Goal: Answer question/provide support: Answer question/provide support

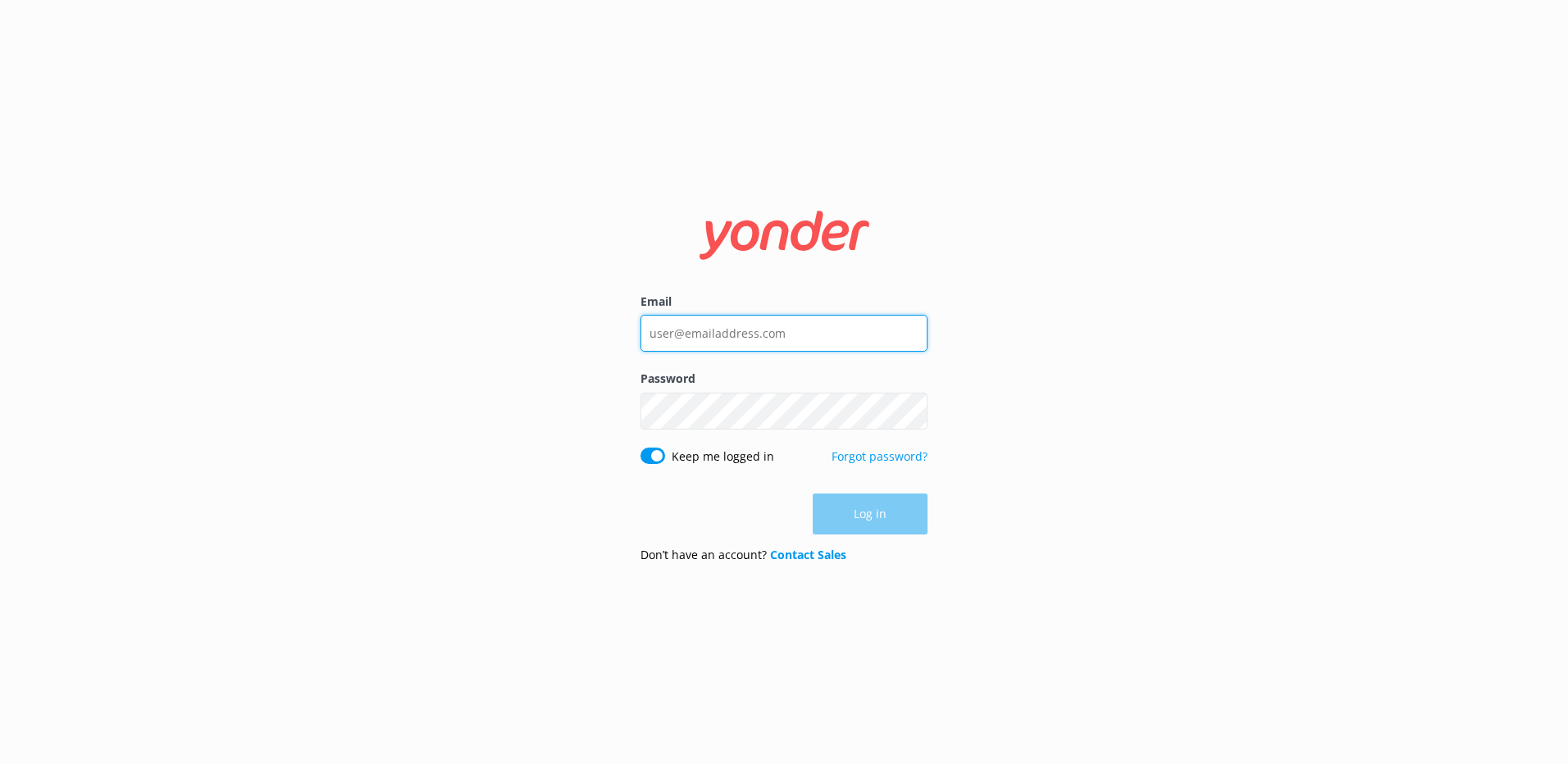
type input "[PERSON_NAME][EMAIL_ADDRESS][DOMAIN_NAME]"
click at [846, 515] on div "Log in" at bounding box center [783, 513] width 287 height 41
type input "[PERSON_NAME][EMAIL_ADDRESS][DOMAIN_NAME]"
click at [870, 529] on div "Log in" at bounding box center [783, 513] width 287 height 41
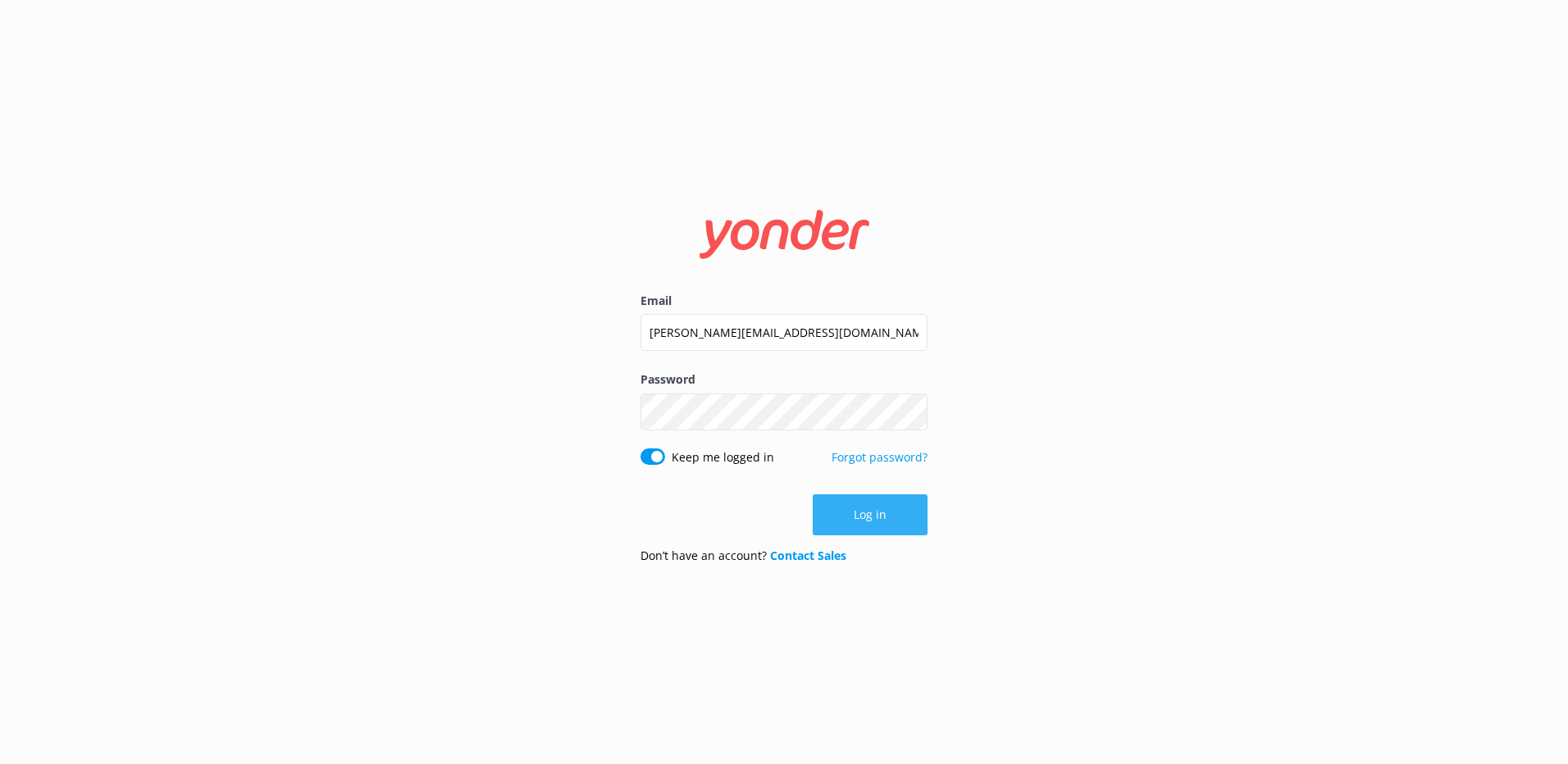
click at [872, 512] on button "Log in" at bounding box center [870, 514] width 115 height 41
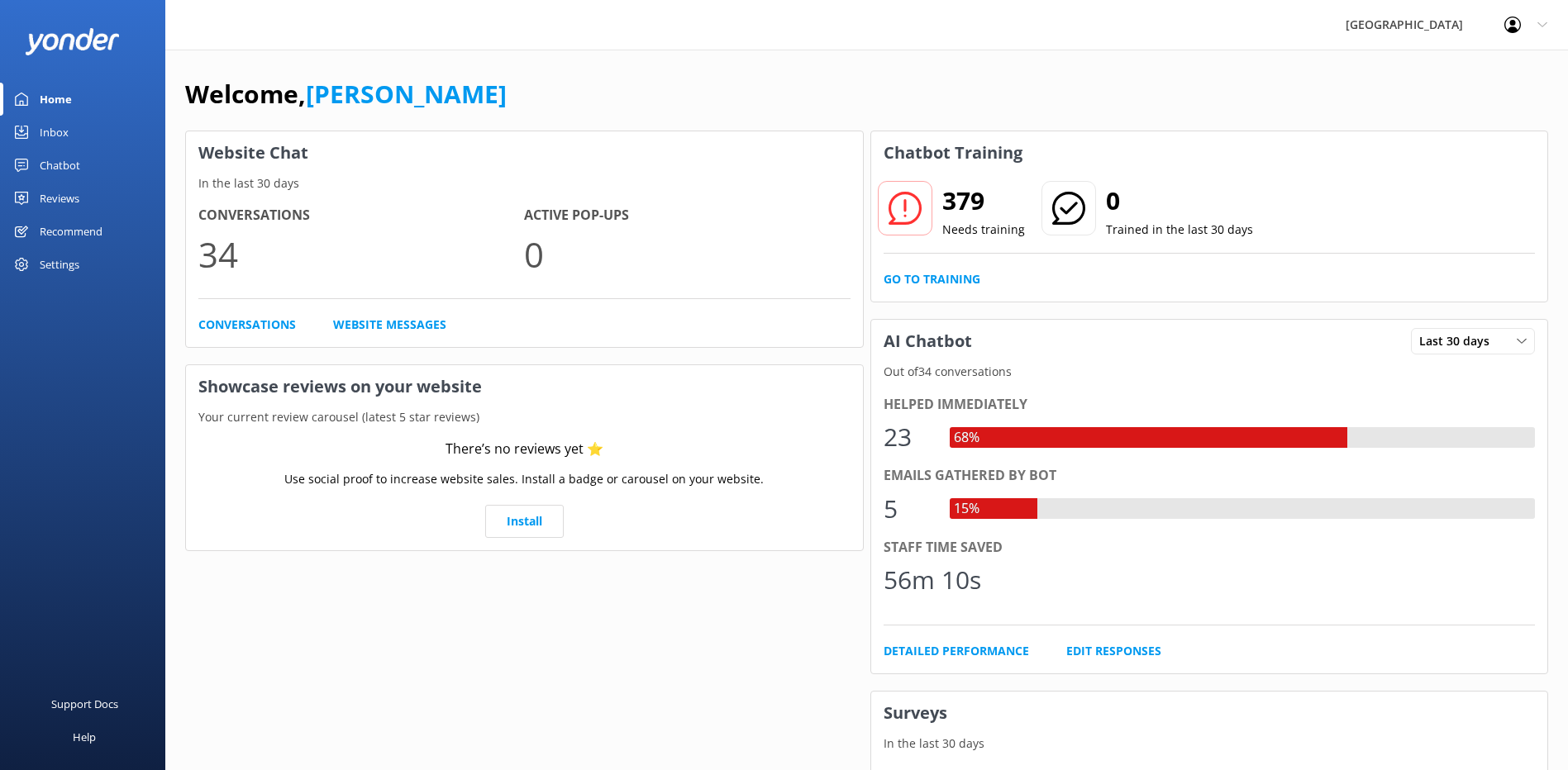
click at [74, 160] on div "Chatbot" at bounding box center [60, 165] width 40 height 33
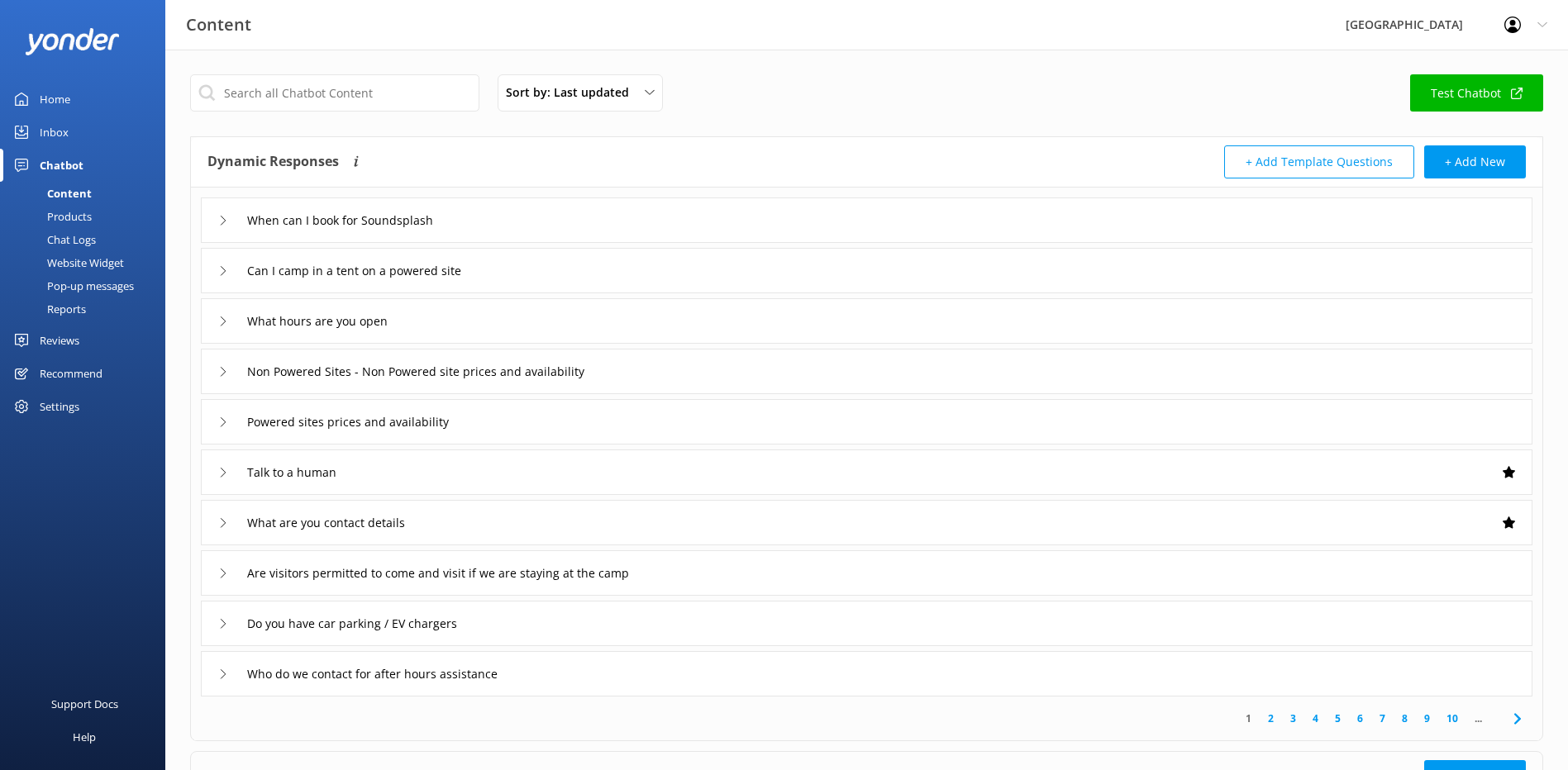
click at [62, 132] on div "Inbox" at bounding box center [54, 132] width 29 height 33
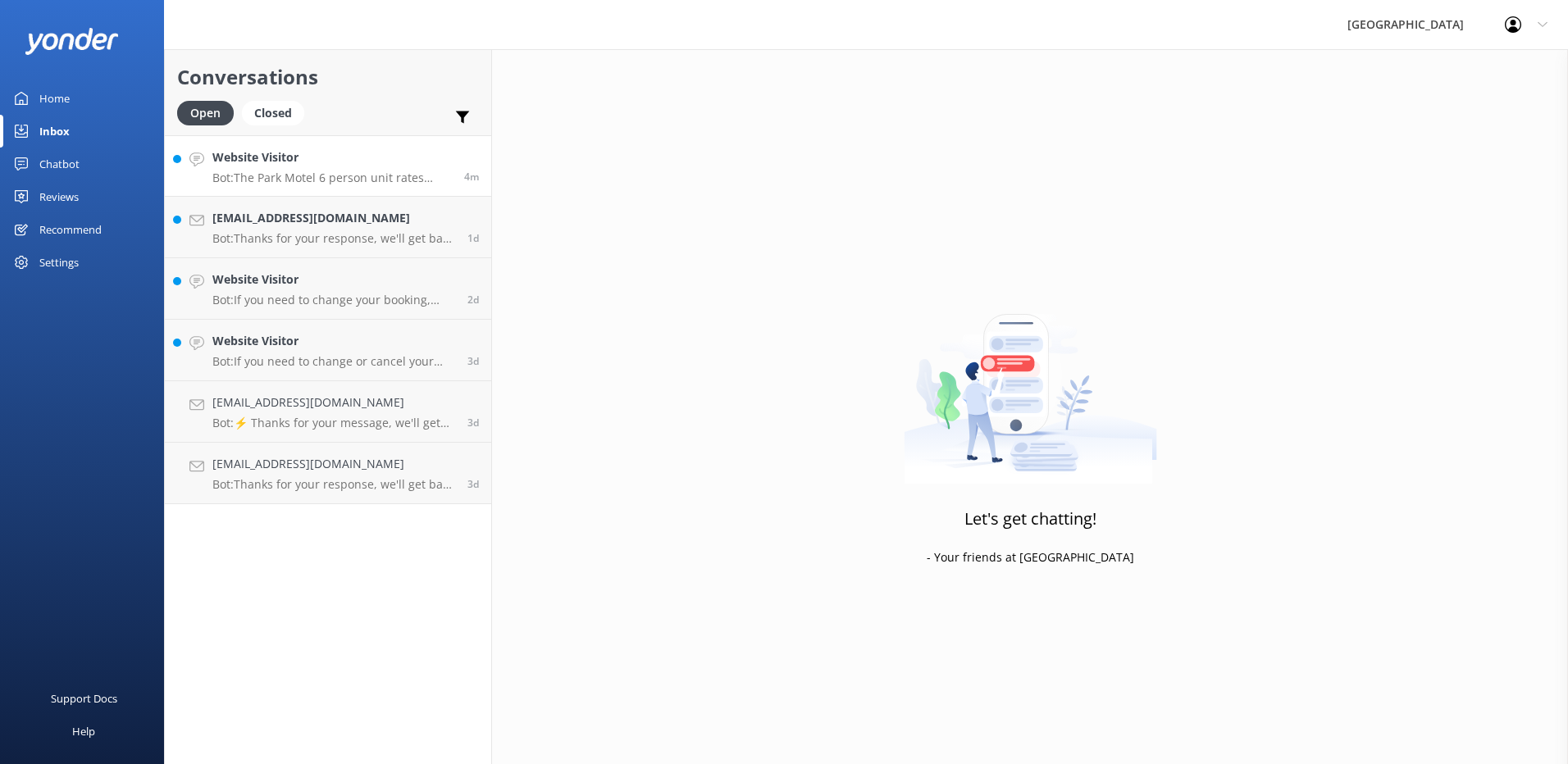
click at [369, 168] on div "Website Visitor Bot: The Park Motel 6 person unit rates start from NZ$160.00 fo…" at bounding box center [332, 166] width 239 height 35
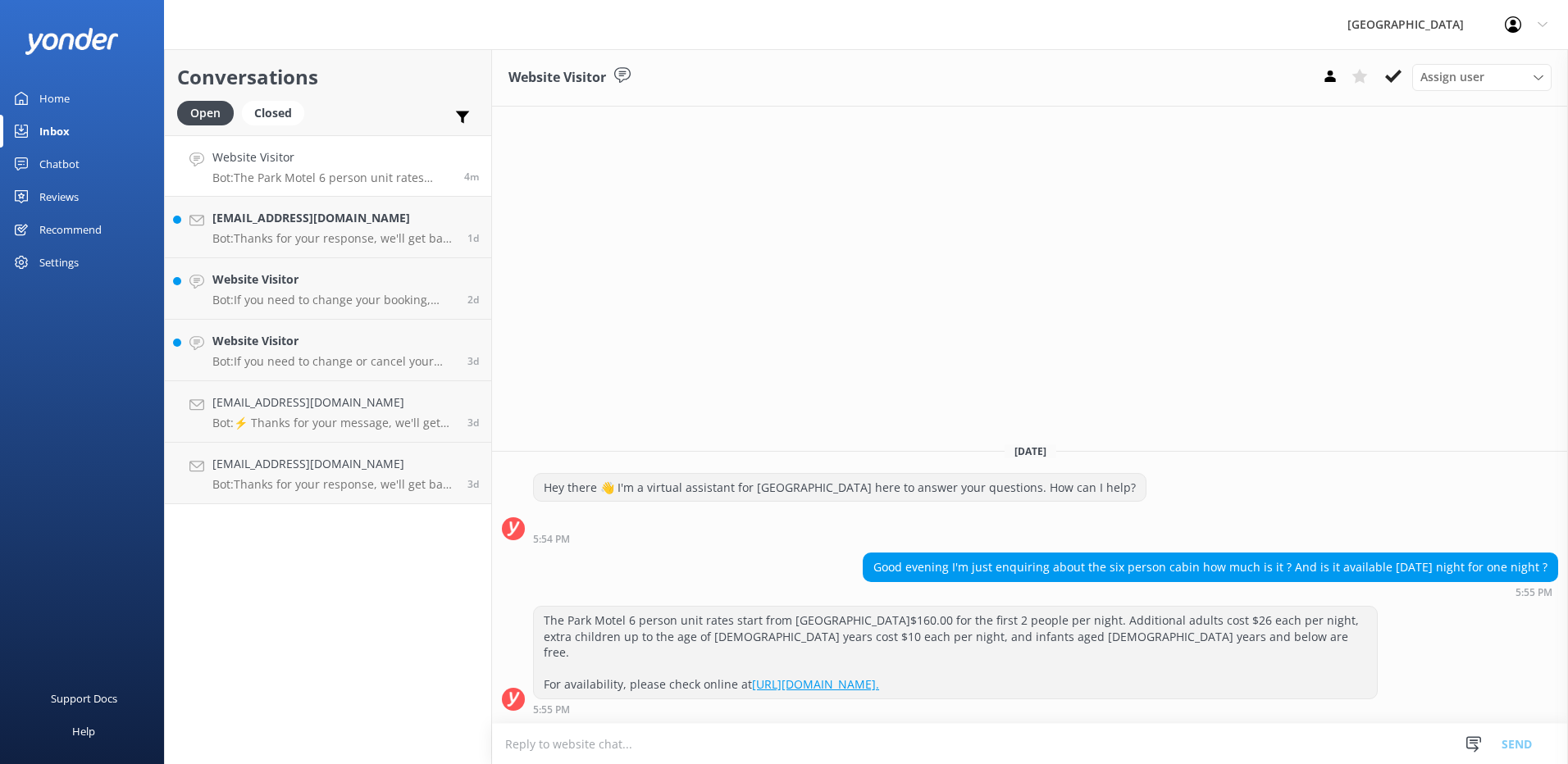
click at [592, 740] on textarea at bounding box center [1030, 744] width 1075 height 40
